Goal: Check status: Check status

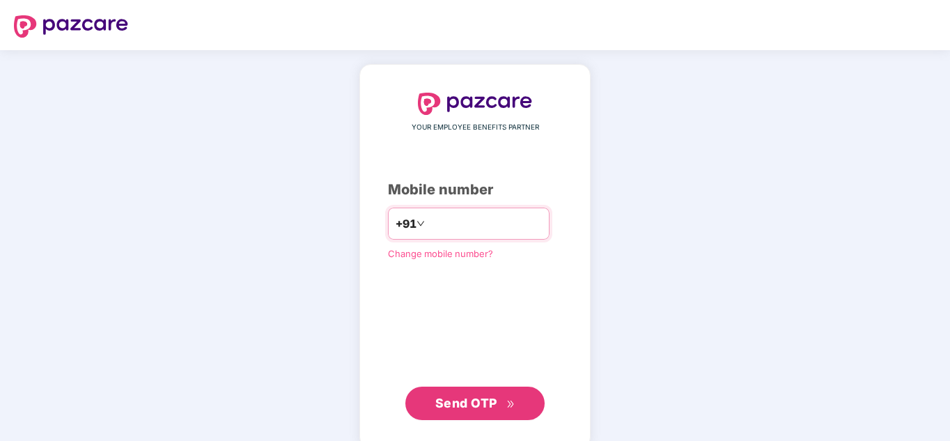
type input "**********"
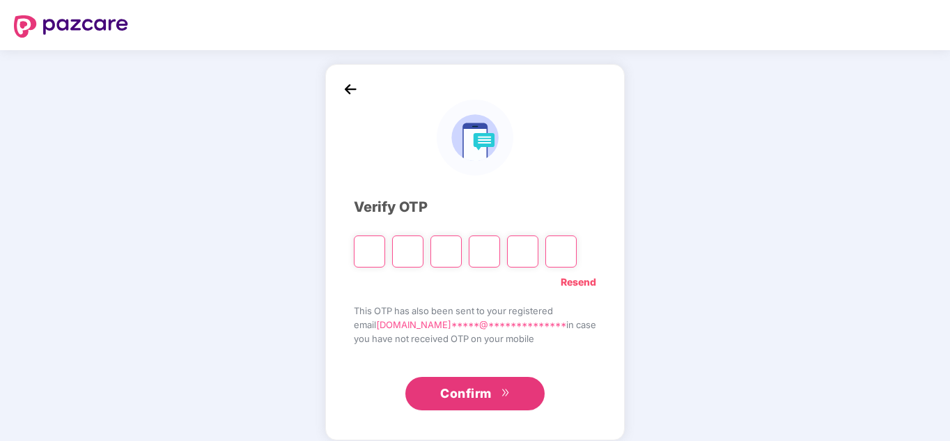
type input "*"
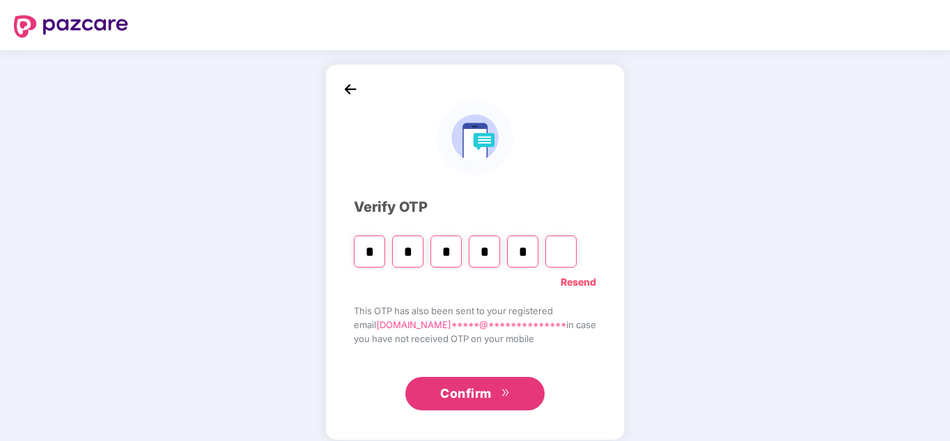
type input "*"
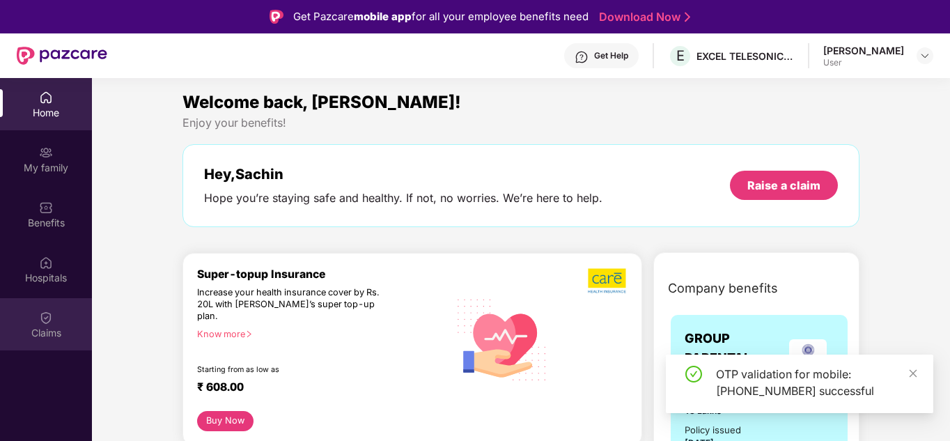
click at [45, 330] on div "Claims" at bounding box center [46, 333] width 92 height 14
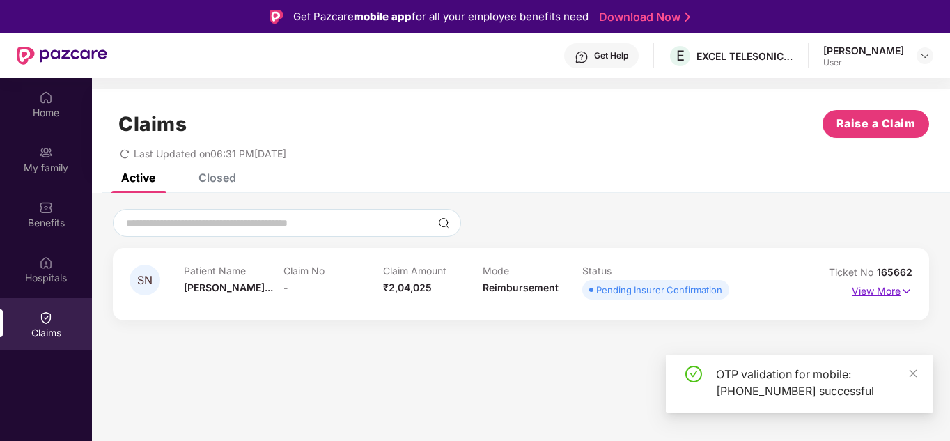
click at [907, 293] on img at bounding box center [907, 291] width 12 height 15
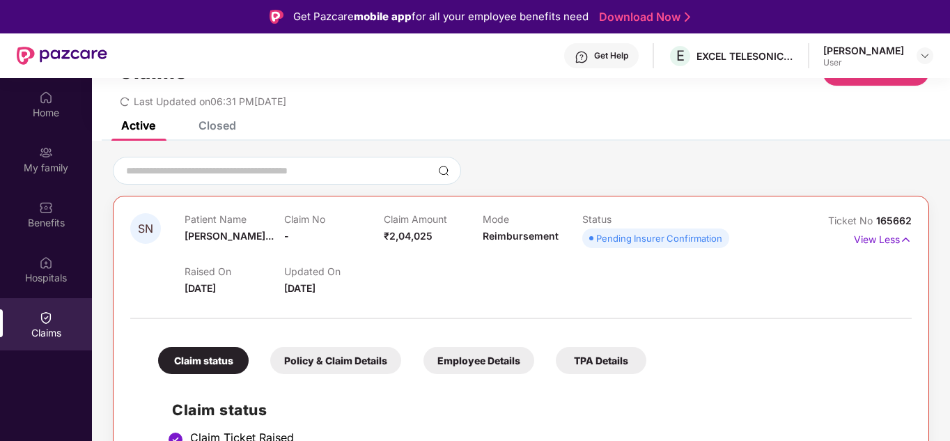
scroll to position [209, 0]
